Goal: Transaction & Acquisition: Purchase product/service

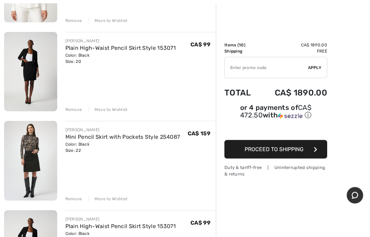
scroll to position [325, 0]
click at [133, 139] on link "Mini Pencil Skirt with Pockets Style 254087" at bounding box center [122, 136] width 115 height 7
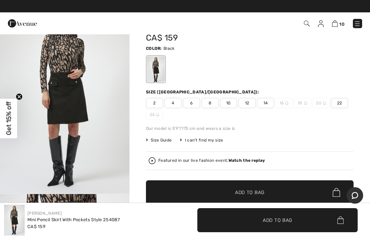
scroll to position [27, 0]
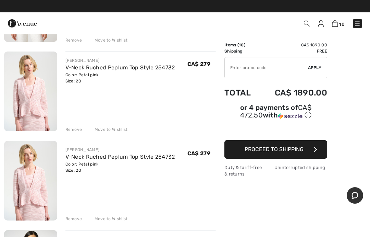
scroll to position [658, 0]
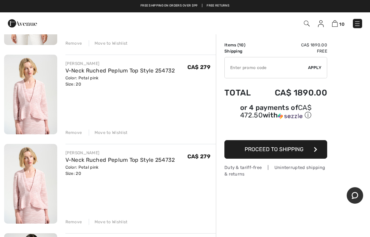
click at [71, 224] on div "Remove" at bounding box center [73, 221] width 17 height 6
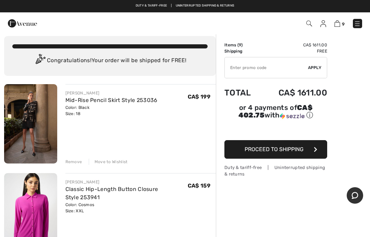
scroll to position [0, 0]
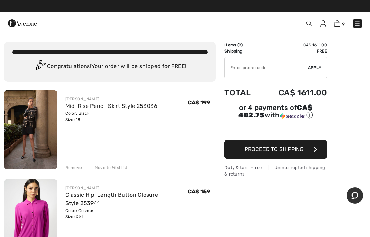
click at [130, 105] on link "Mid-Rise Pencil Skirt Style 253036" at bounding box center [111, 106] width 92 height 7
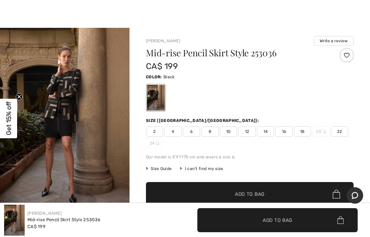
scroll to position [1, 0]
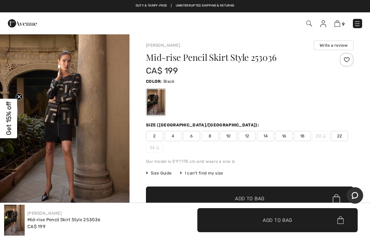
click at [163, 173] on span "Size Guide" at bounding box center [159, 173] width 26 height 6
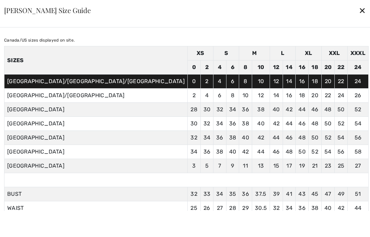
scroll to position [13, 0]
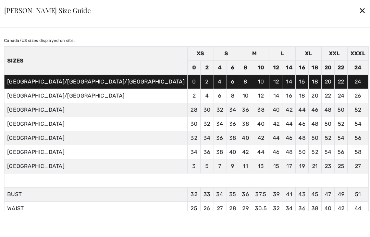
click at [359, 17] on div "✕" at bounding box center [362, 10] width 7 height 14
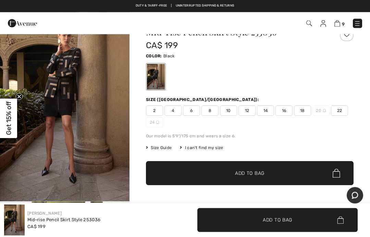
scroll to position [0, 0]
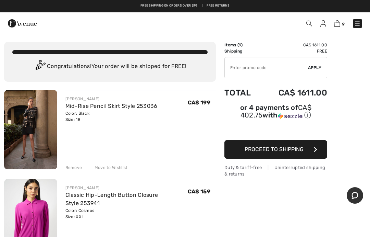
click at [308, 22] on img at bounding box center [310, 24] width 6 height 6
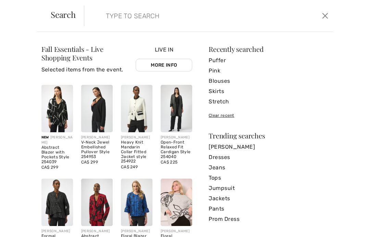
click at [154, 16] on input "search" at bounding box center [183, 15] width 165 height 21
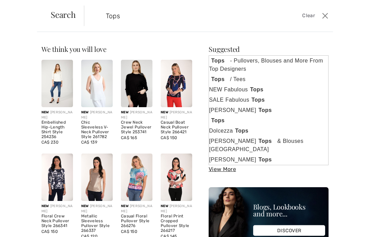
type input "Tops"
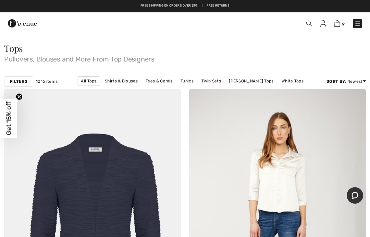
click at [312, 22] on img at bounding box center [310, 24] width 6 height 6
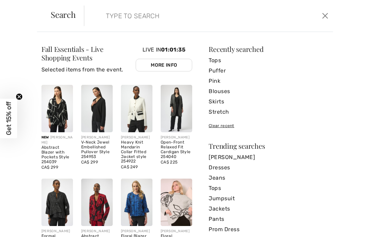
click at [134, 20] on input "search" at bounding box center [183, 15] width 165 height 21
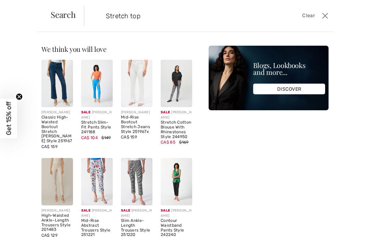
type input "Stretch top"
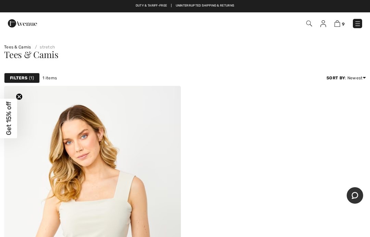
click at [310, 23] on img at bounding box center [310, 24] width 6 height 6
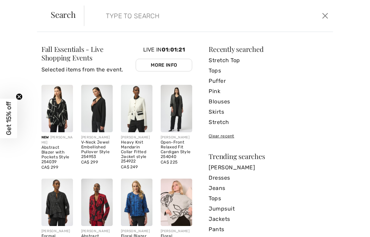
click at [133, 17] on input "search" at bounding box center [183, 15] width 165 height 21
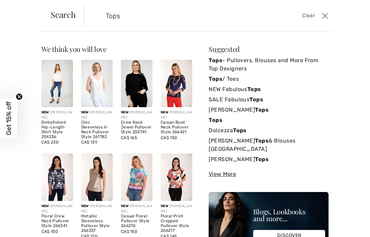
type input "Tops"
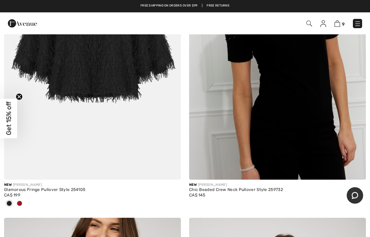
scroll to position [2673, 0]
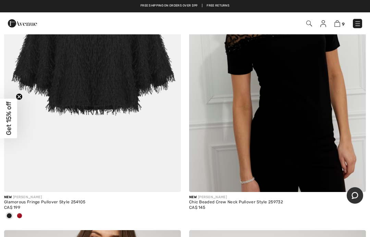
click at [169, 178] on img at bounding box center [171, 181] width 6 height 6
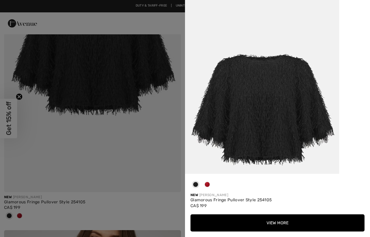
click at [211, 192] on div at bounding box center [207, 185] width 10 height 13
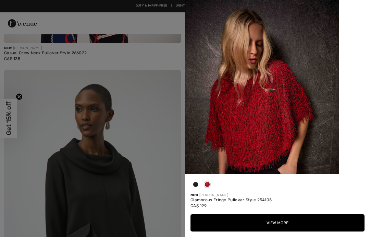
scroll to position [2215, 0]
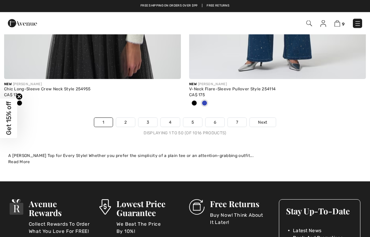
scroll to position [7740, 0]
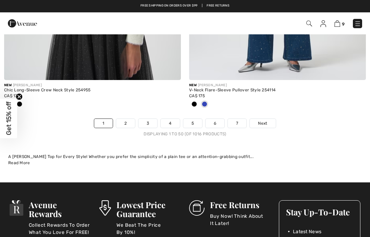
click at [127, 119] on link "2" at bounding box center [125, 123] width 19 height 9
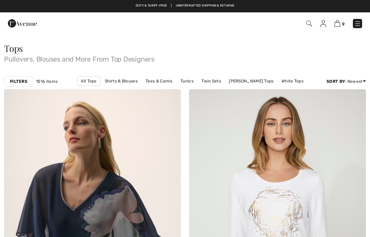
checkbox input "true"
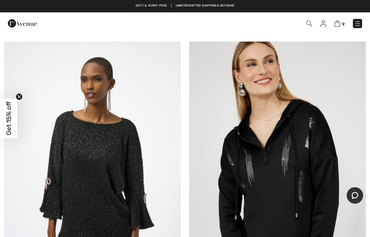
scroll to position [3180, 0]
